Goal: Task Accomplishment & Management: Manage account settings

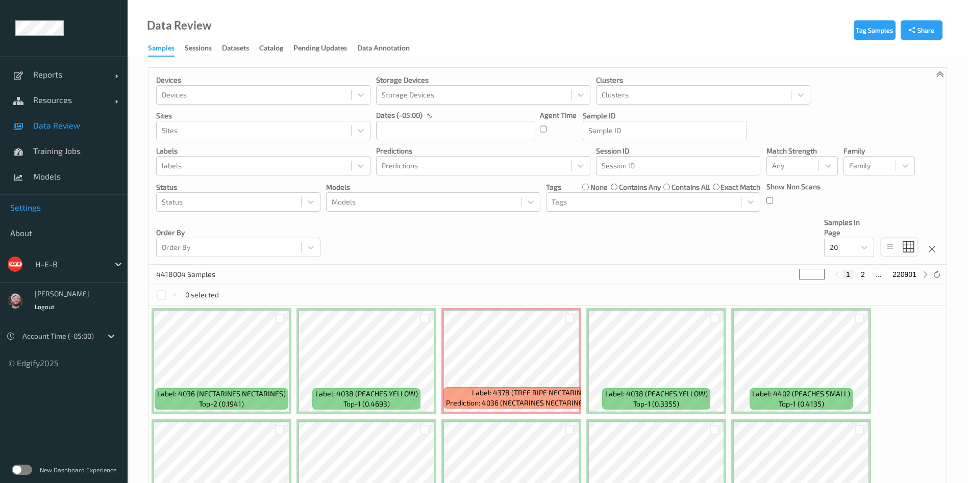
click at [38, 215] on link "Settings" at bounding box center [64, 208] width 128 height 26
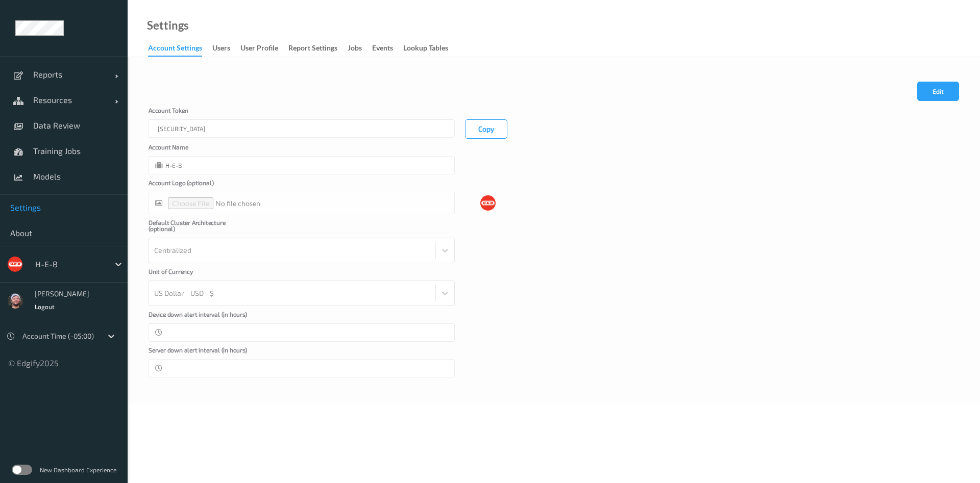
click at [79, 257] on div "H-E-B" at bounding box center [69, 264] width 79 height 16
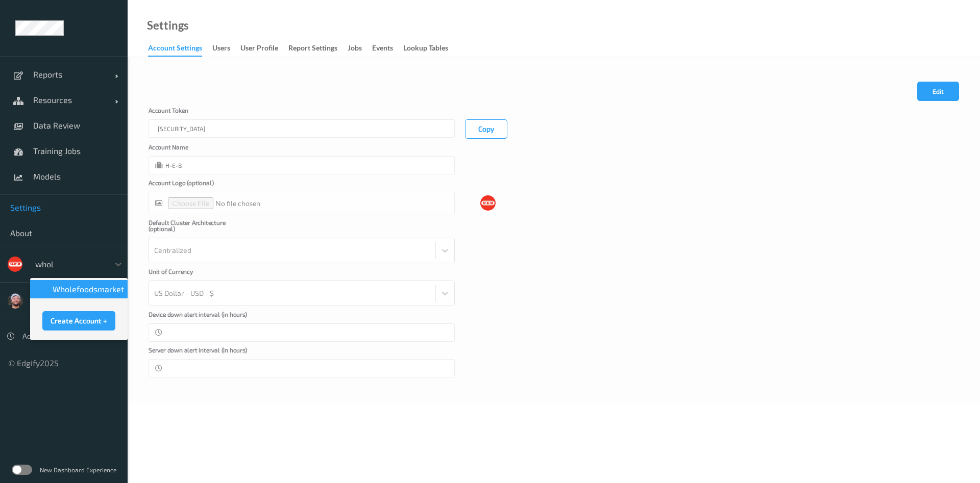
type input "whole"
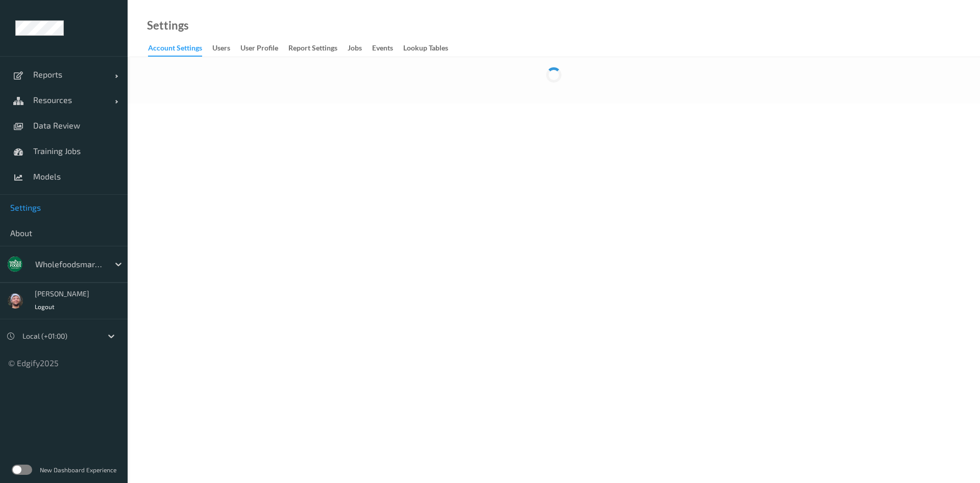
click at [427, 41] on link "Lookup Tables" at bounding box center [430, 48] width 55 height 14
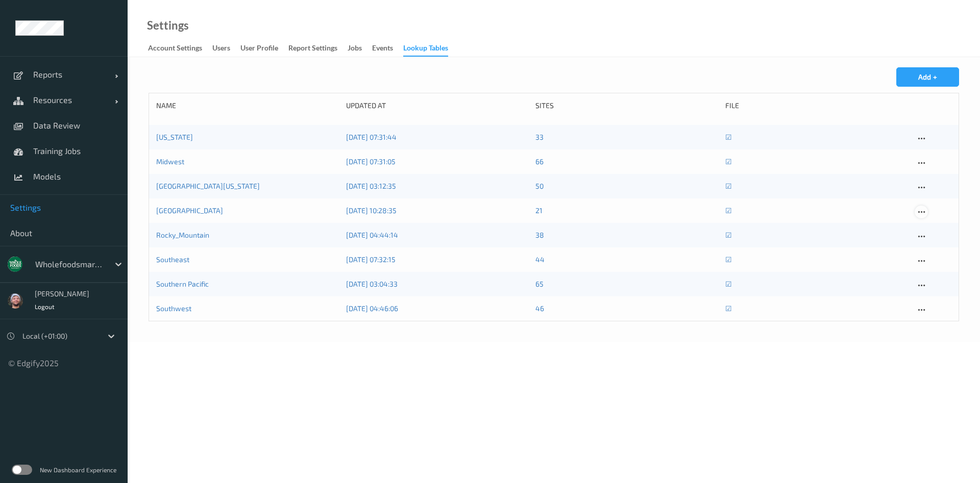
click at [925, 212] on icon at bounding box center [921, 212] width 9 height 9
click at [193, 215] on div "Pacific Northwest" at bounding box center [247, 211] width 183 height 10
click at [198, 211] on link "Pacific Northwest" at bounding box center [189, 210] width 67 height 9
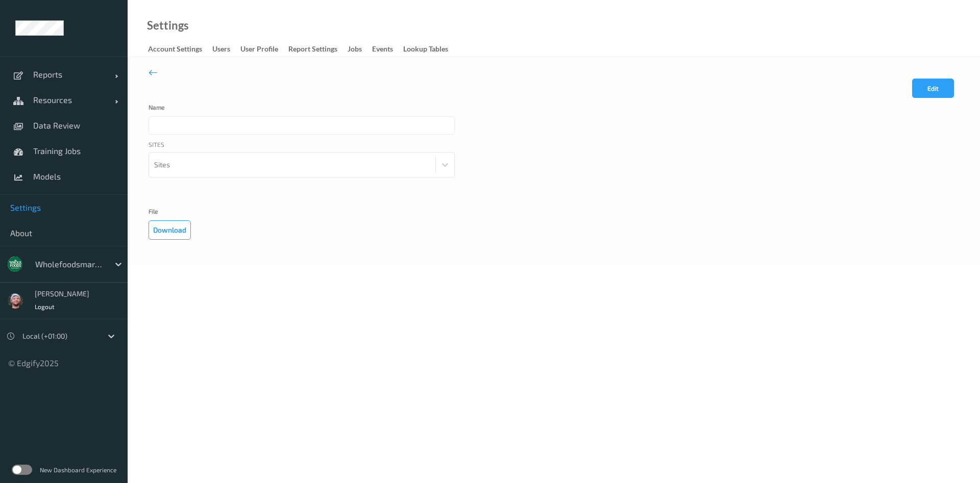
type input "Pacific Northwest"
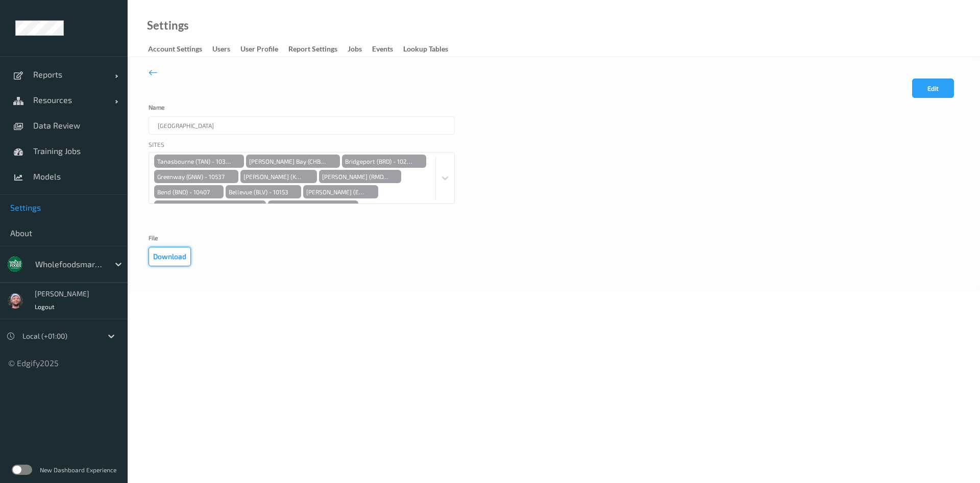
click at [162, 254] on button "Download" at bounding box center [170, 256] width 42 height 19
click at [149, 72] on icon at bounding box center [153, 72] width 9 height 11
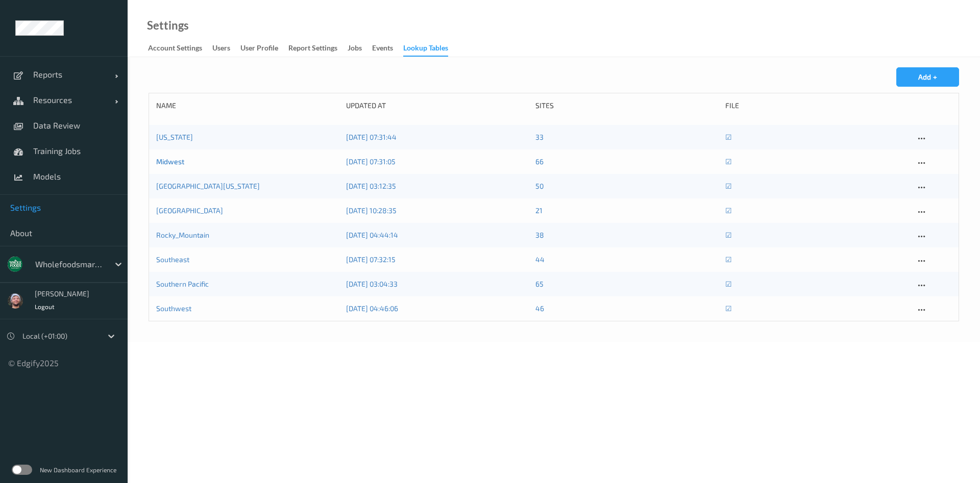
click at [166, 164] on link "Midwest" at bounding box center [170, 161] width 28 height 9
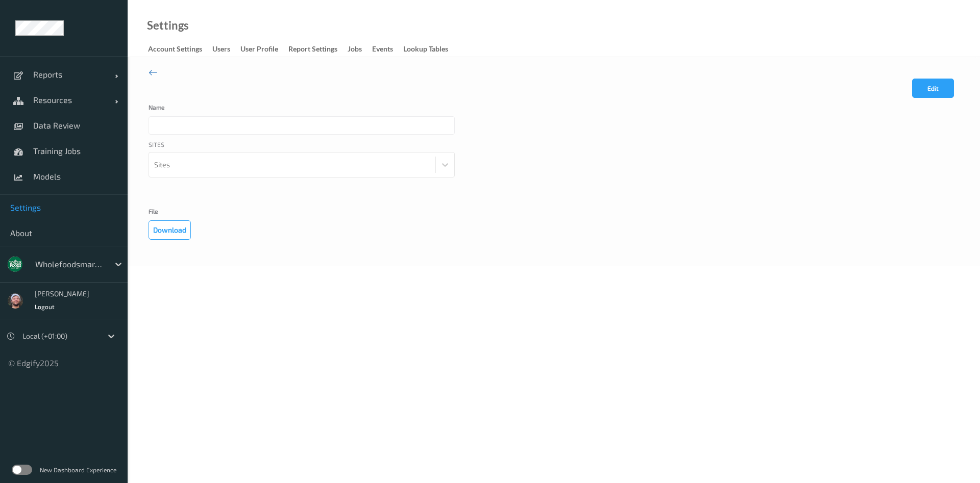
type input "Midwest"
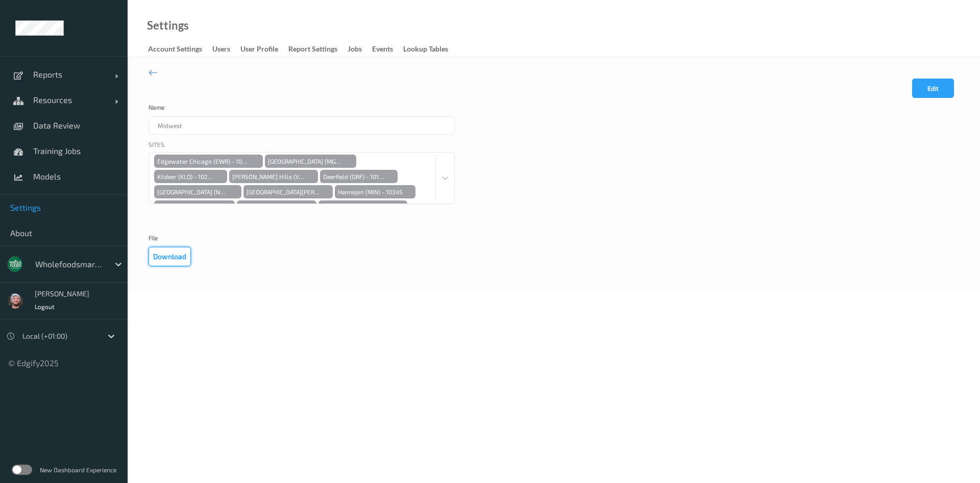
click at [172, 255] on button "Download" at bounding box center [170, 256] width 42 height 19
click at [52, 169] on link "Models" at bounding box center [64, 177] width 128 height 26
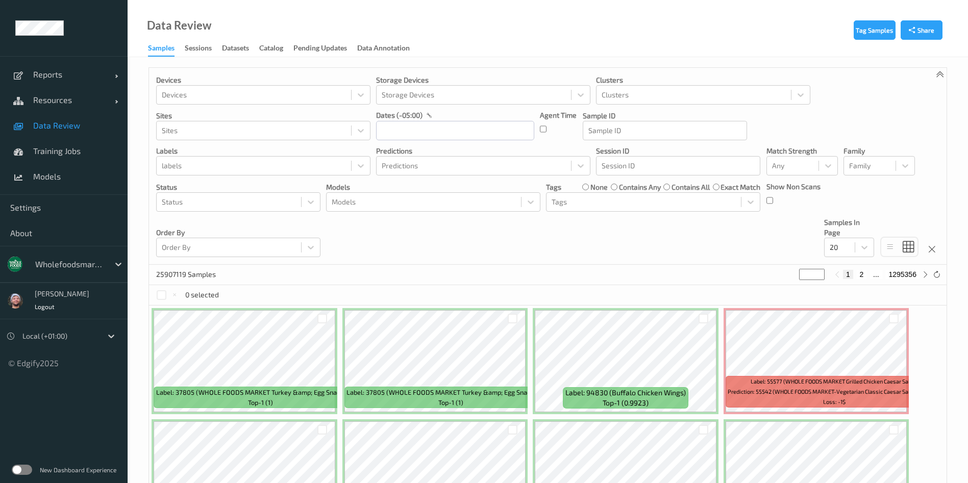
click at [595, 240] on div "Devices Devices Storage Devices Storage Devices Clusters Clusters Sites Sites d…" at bounding box center [548, 166] width 798 height 197
click at [277, 160] on div at bounding box center [254, 166] width 184 height 12
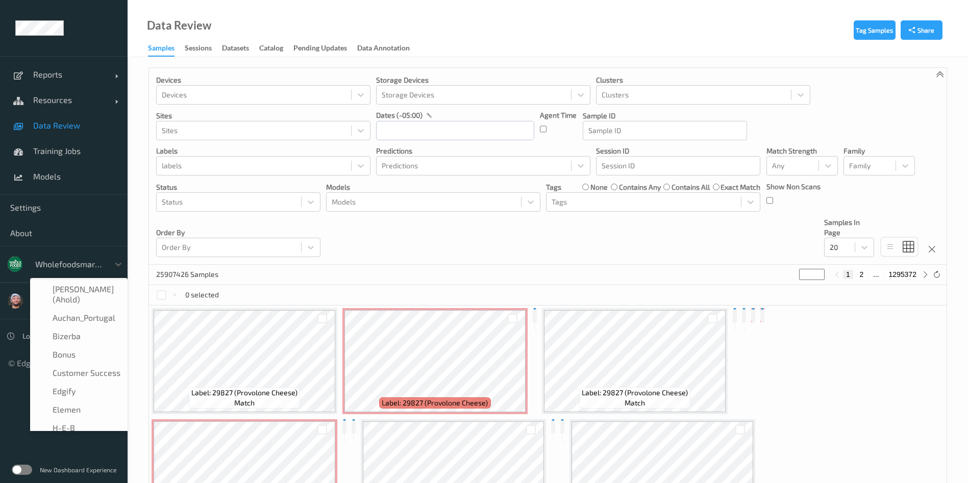
scroll to position [214, 0]
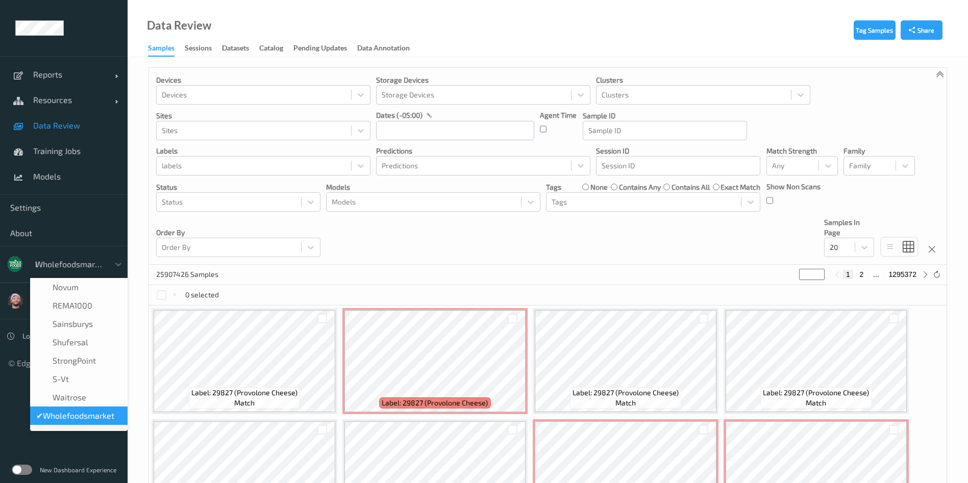
type input "h-"
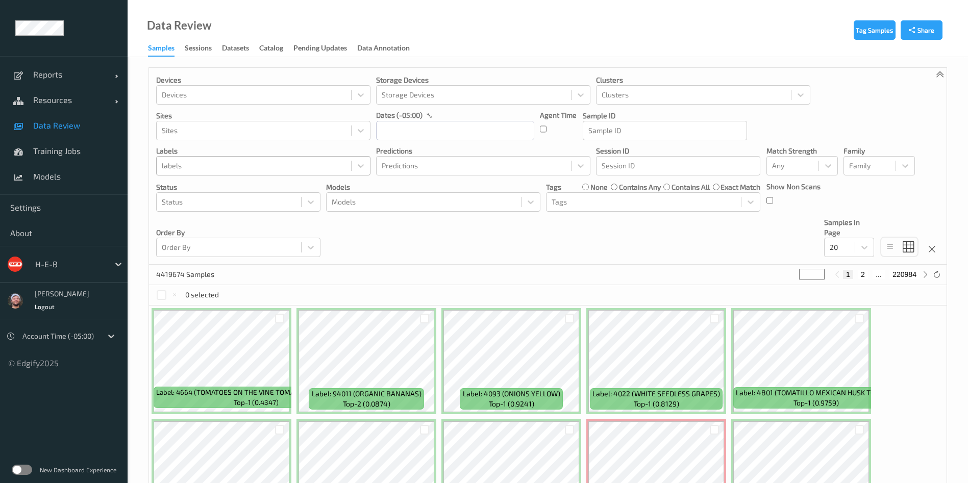
click at [268, 163] on div at bounding box center [254, 166] width 184 height 12
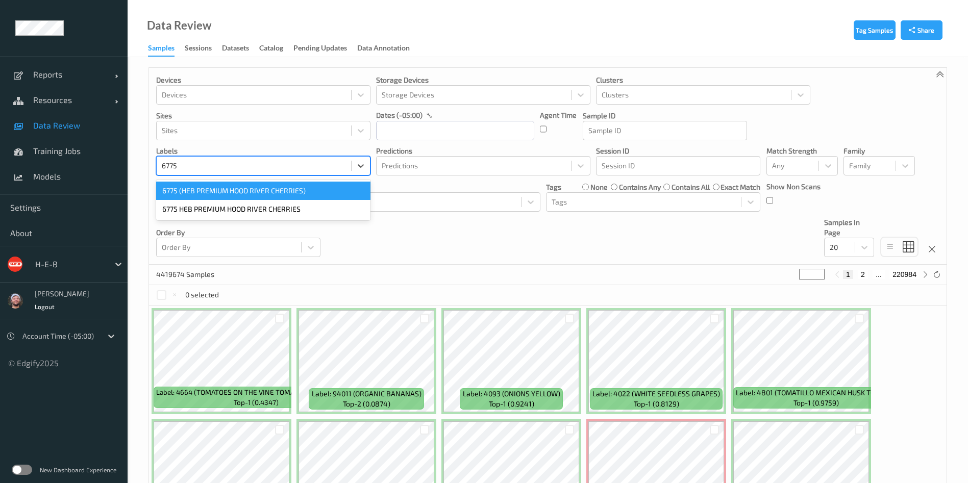
type input "6775"
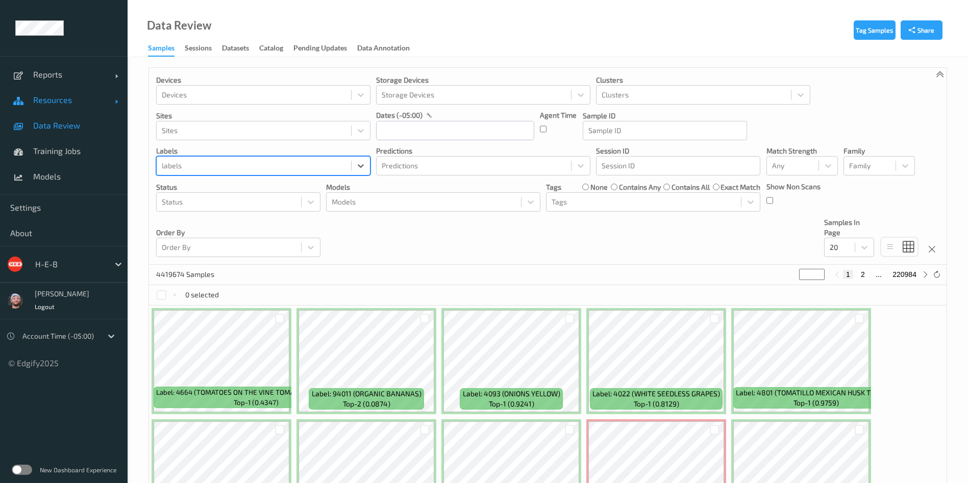
click at [68, 99] on span "Resources" at bounding box center [74, 100] width 82 height 10
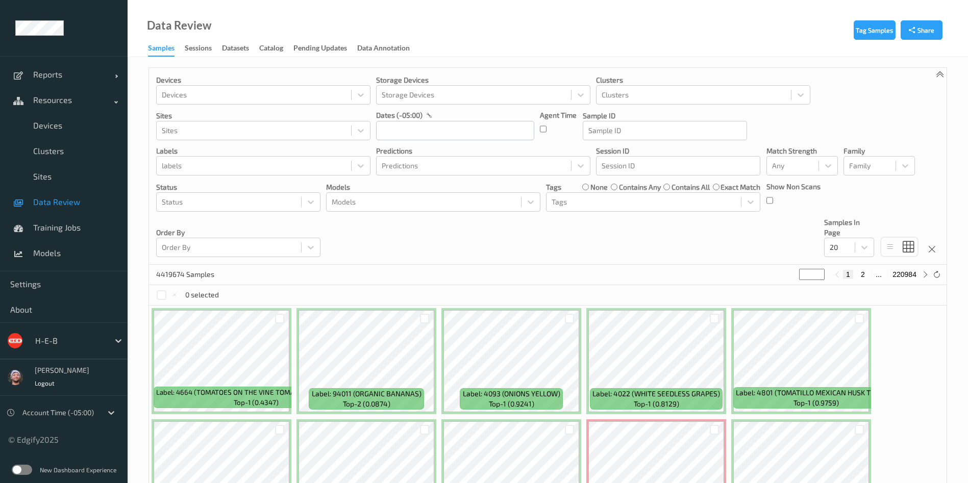
click at [1, 16] on div "Reports Default Report Customized Report Resources Devices Clusters Sites Data …" at bounding box center [64, 222] width 128 height 445
click at [68, 226] on span "Training Jobs" at bounding box center [75, 228] width 84 height 10
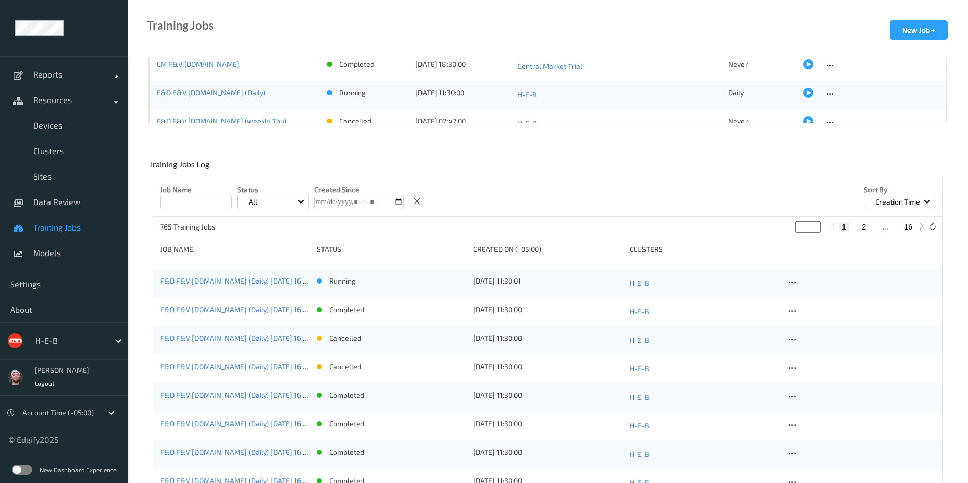
scroll to position [120, 0]
click at [65, 243] on link "Models" at bounding box center [64, 253] width 128 height 26
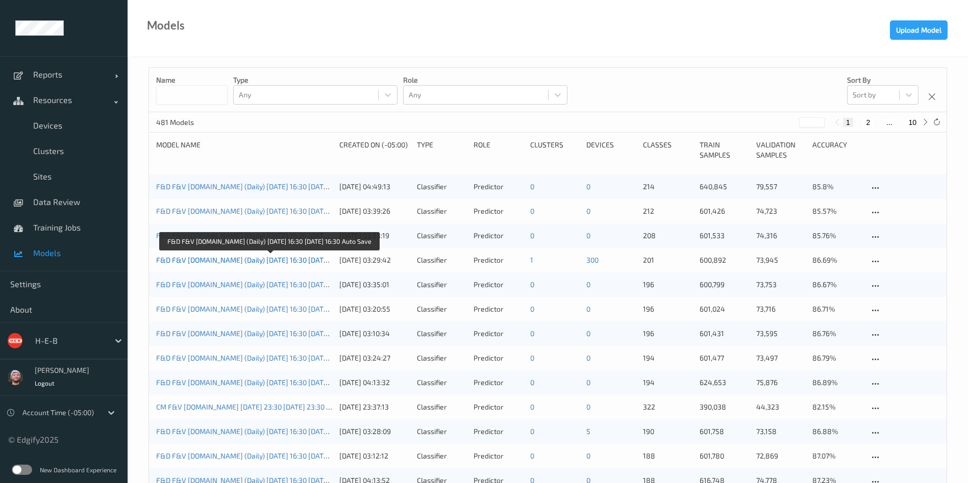
click at [275, 258] on link "F&D F&V [DOMAIN_NAME] (Daily) [DATE] 16:30 [DATE] 16:30 Auto Save" at bounding box center [269, 260] width 227 height 9
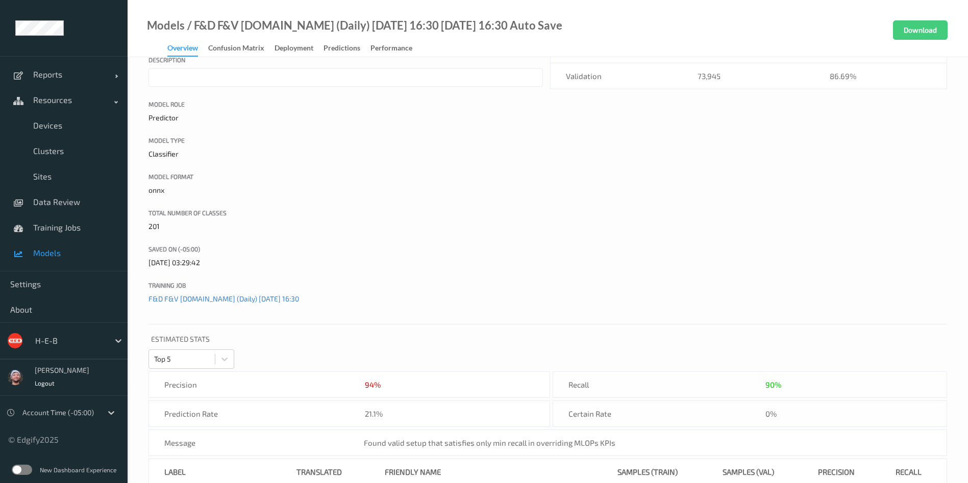
scroll to position [78, 0]
click at [256, 294] on link "F&D F&V [DOMAIN_NAME] (Daily) [DATE] 16:30" at bounding box center [224, 295] width 151 height 9
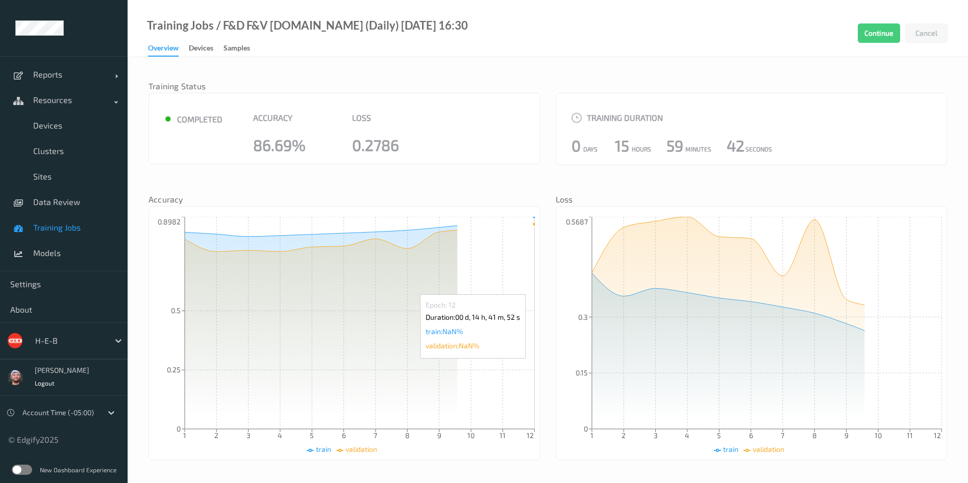
scroll to position [267, 0]
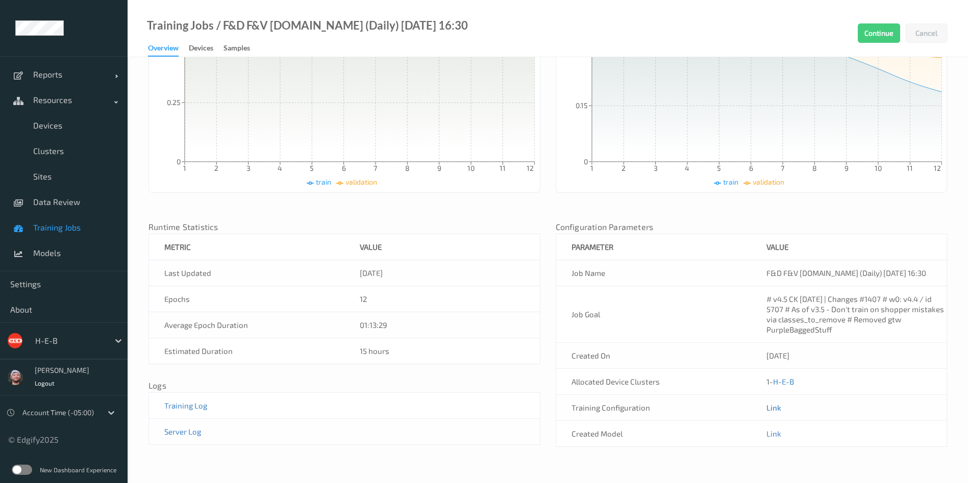
click at [774, 409] on link "Link" at bounding box center [774, 407] width 15 height 9
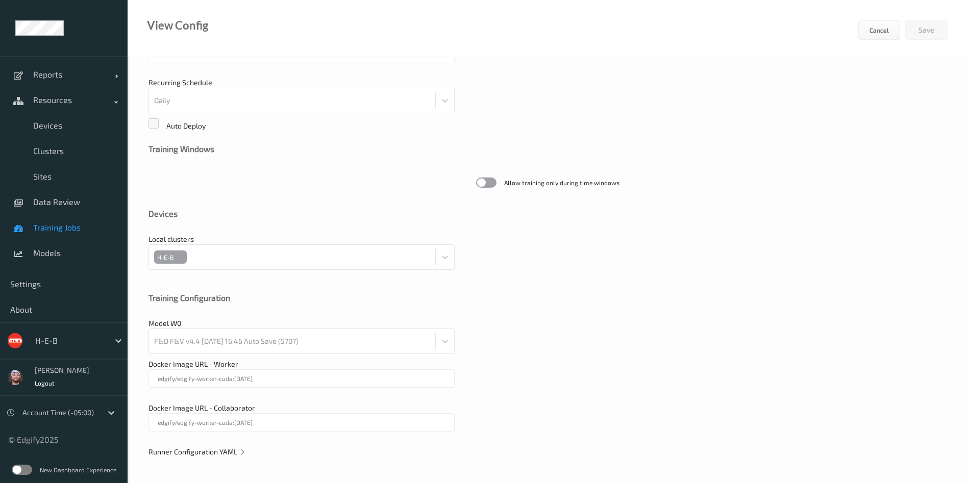
click at [198, 455] on span "Runner Configuration YAML" at bounding box center [197, 452] width 97 height 9
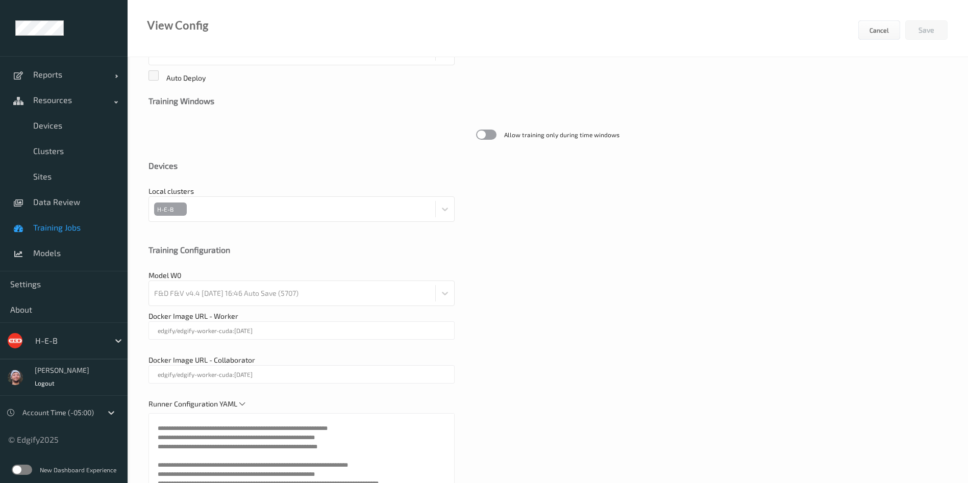
scroll to position [489, 0]
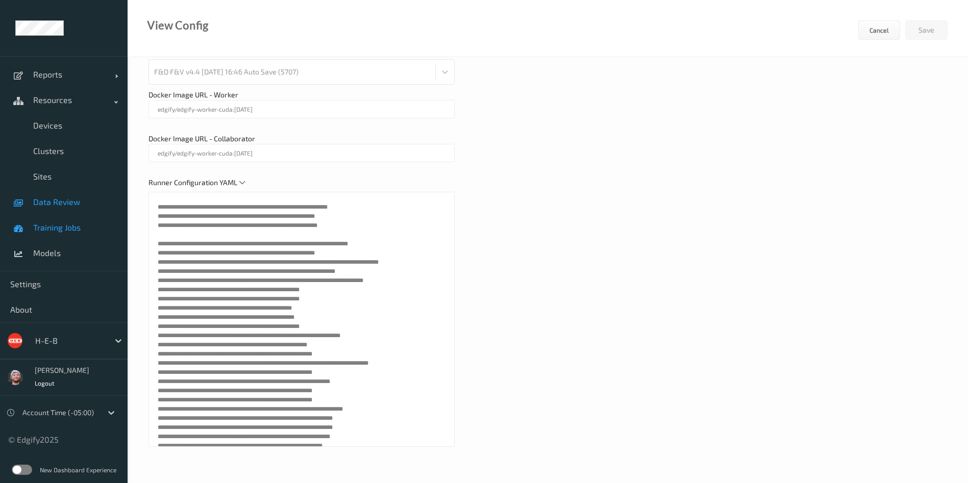
click at [56, 206] on span "Data Review" at bounding box center [75, 202] width 84 height 10
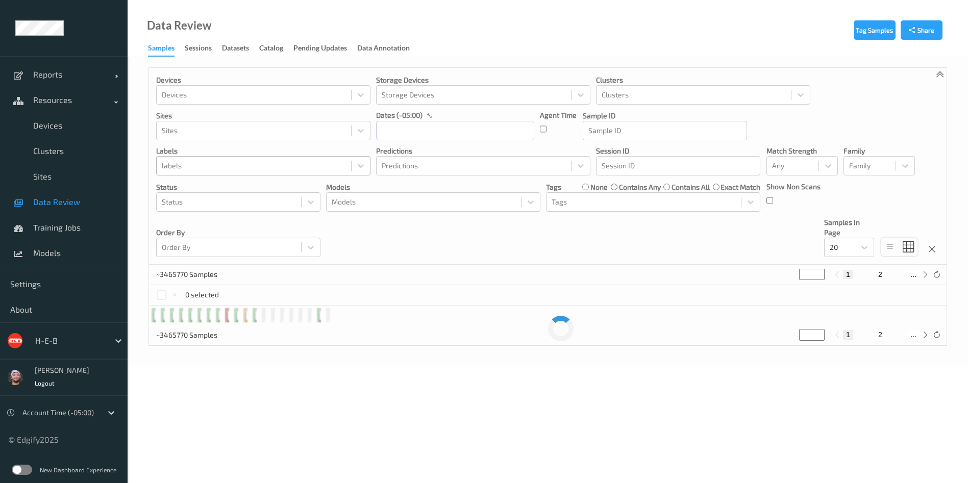
paste input "94259"
click at [238, 172] on div "labels" at bounding box center [254, 166] width 194 height 16
type input "94259"
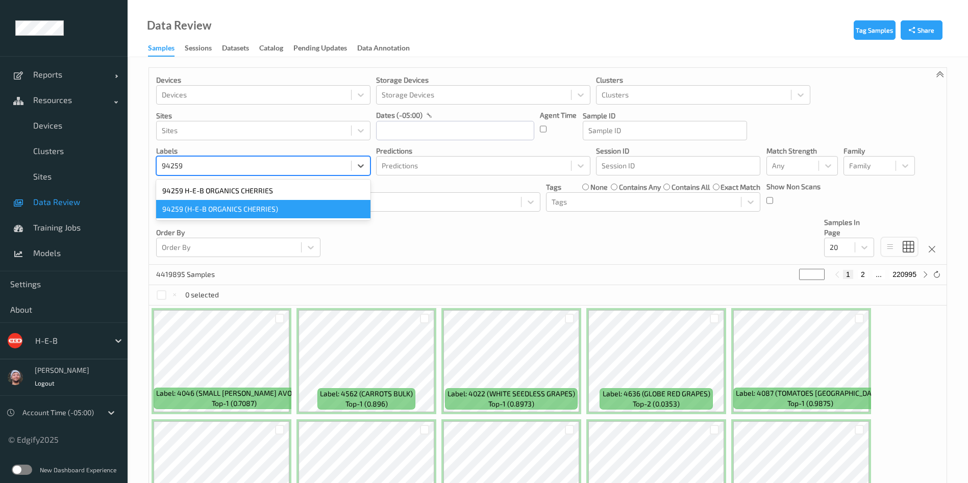
click at [220, 202] on div "94259 (H-E-B ORGANICS CHERRIES)" at bounding box center [263, 209] width 214 height 18
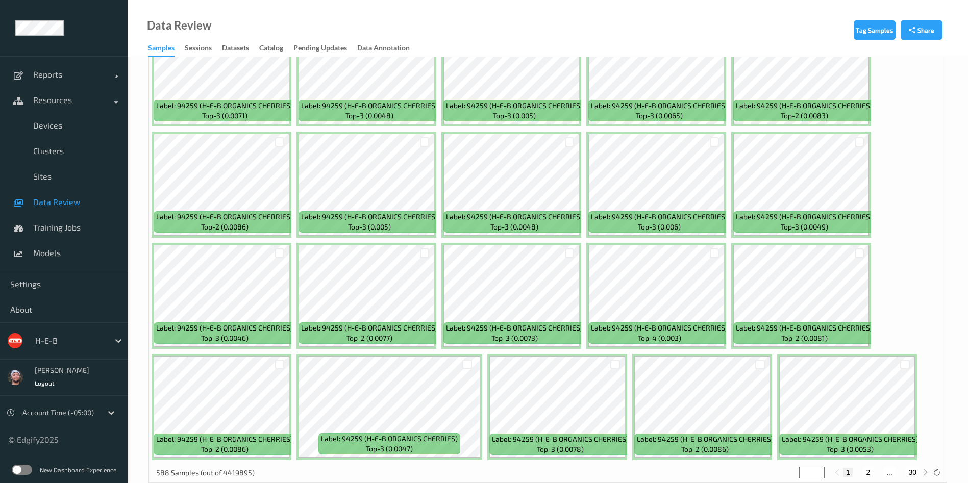
scroll to position [286, 0]
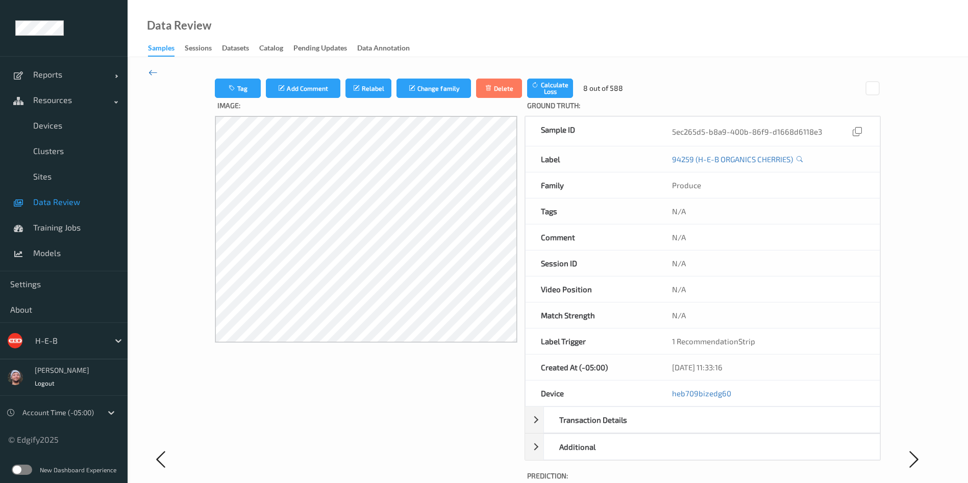
click at [149, 76] on icon at bounding box center [153, 72] width 9 height 11
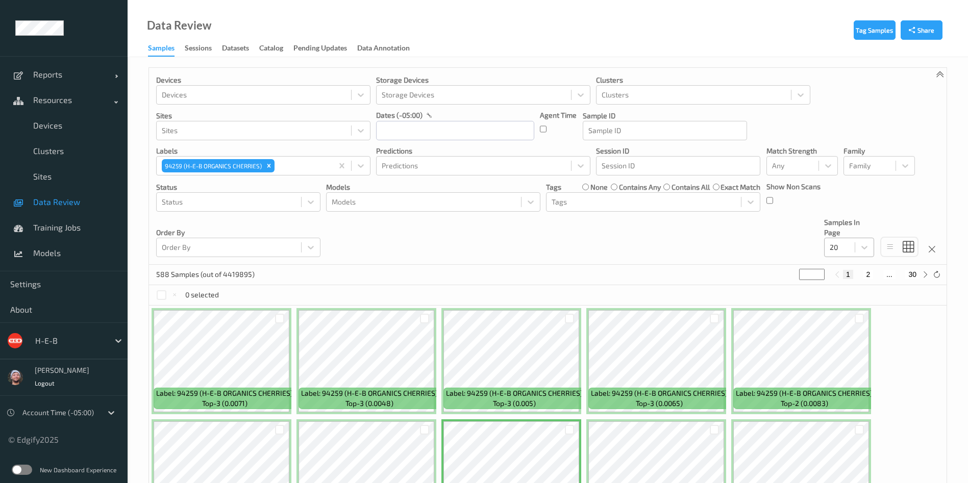
click at [849, 248] on div at bounding box center [840, 247] width 20 height 12
click at [844, 324] on span at bounding box center [837, 328] width 14 height 10
click at [268, 166] on icon "Remove 94259 (H-E-B ORGANICS CHERRIES)" at bounding box center [268, 165] width 7 height 7
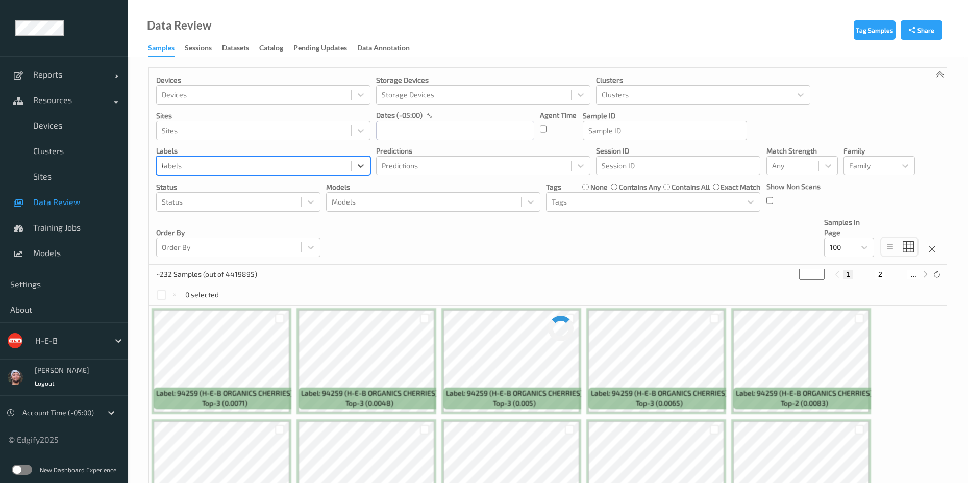
type input "4045"
click at [846, 259] on div "Devices Devices Storage Devices Storage Devices Clusters Clusters Sites Sites d…" at bounding box center [548, 166] width 798 height 197
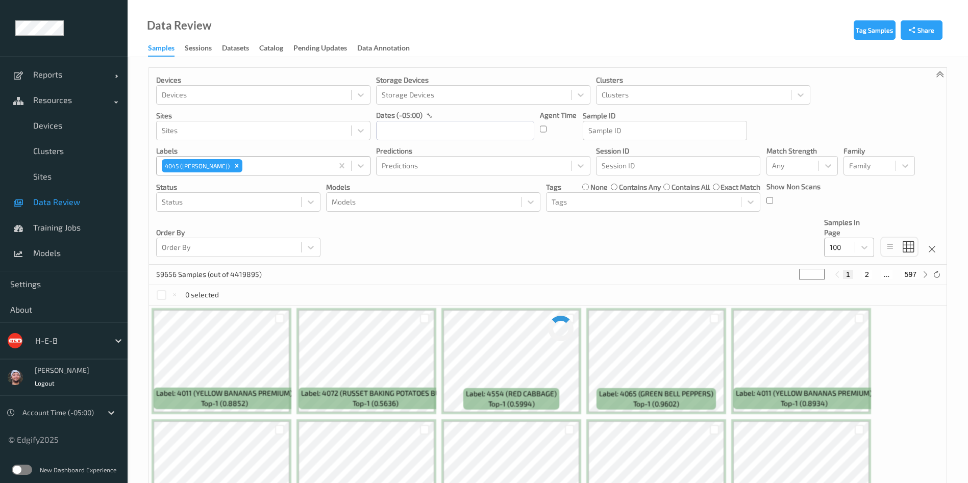
click at [844, 254] on div "100" at bounding box center [840, 247] width 30 height 16
click at [849, 343] on span "200" at bounding box center [851, 346] width 12 height 10
click at [681, 247] on div "Devices Devices Storage Devices Storage Devices Clusters Clusters Sites Sites d…" at bounding box center [548, 166] width 798 height 197
click at [233, 164] on icon "Remove 4045 (BING CHERRIES)" at bounding box center [236, 165] width 7 height 7
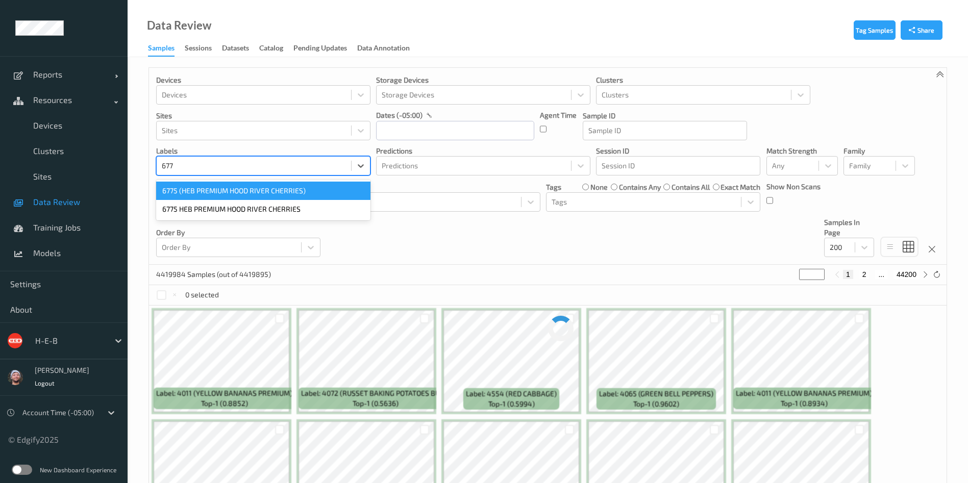
type input "6775"
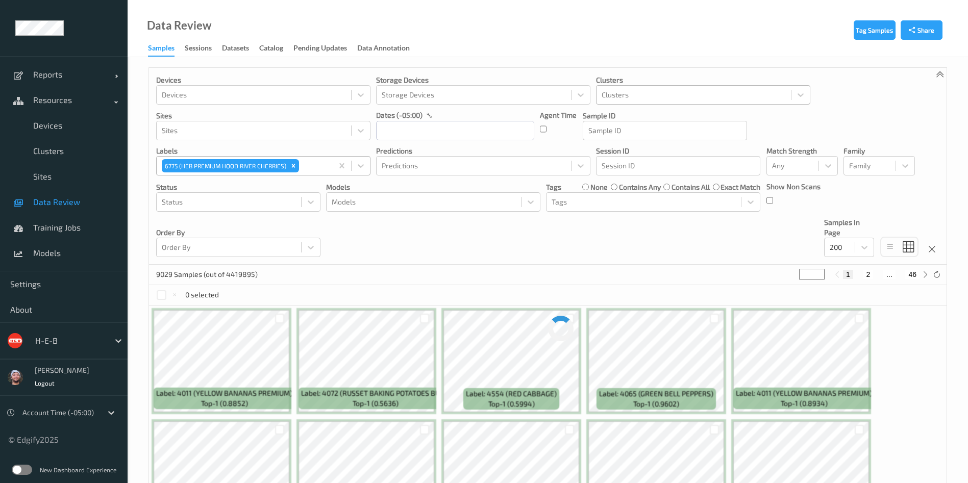
click at [682, 100] on div at bounding box center [694, 95] width 184 height 12
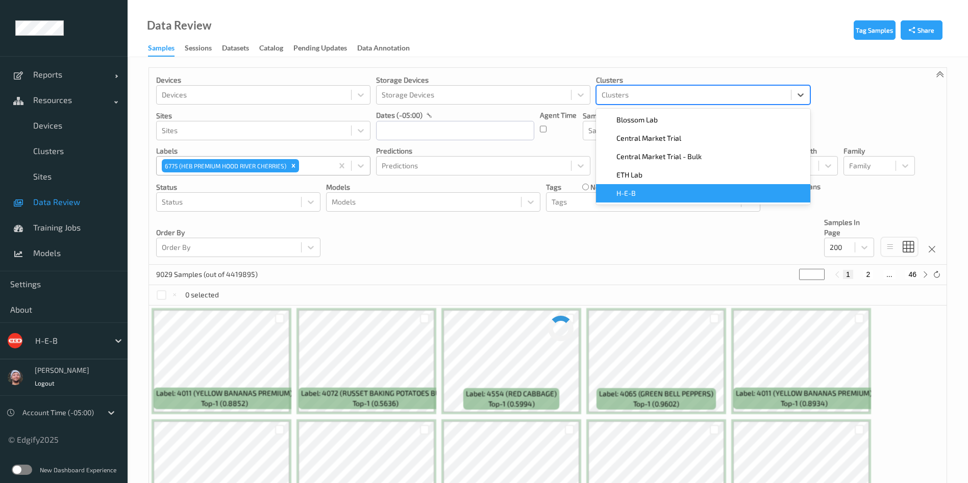
click at [662, 192] on div "H-E-B" at bounding box center [703, 193] width 202 height 10
